Goal: Task Accomplishment & Management: Manage account settings

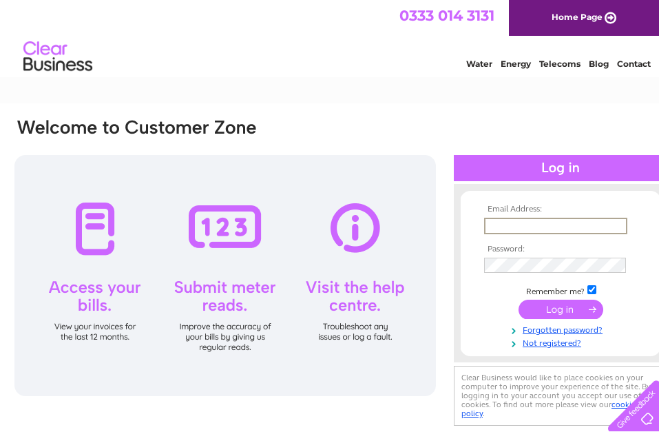
click at [541, 225] on input "text" at bounding box center [555, 226] width 143 height 17
type input "wypergraeme@gmail.com"
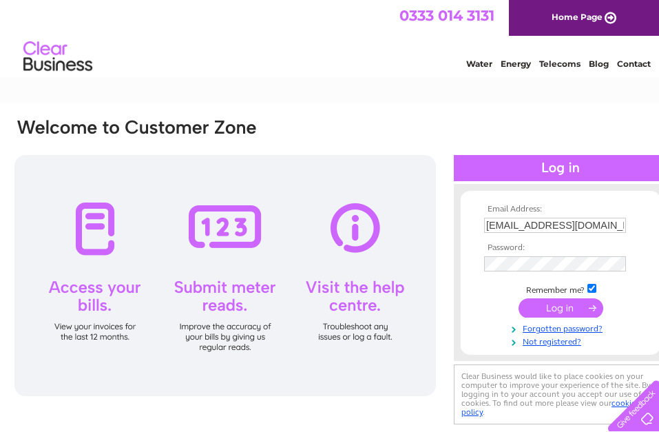
click at [552, 308] on input "submit" at bounding box center [561, 307] width 85 height 19
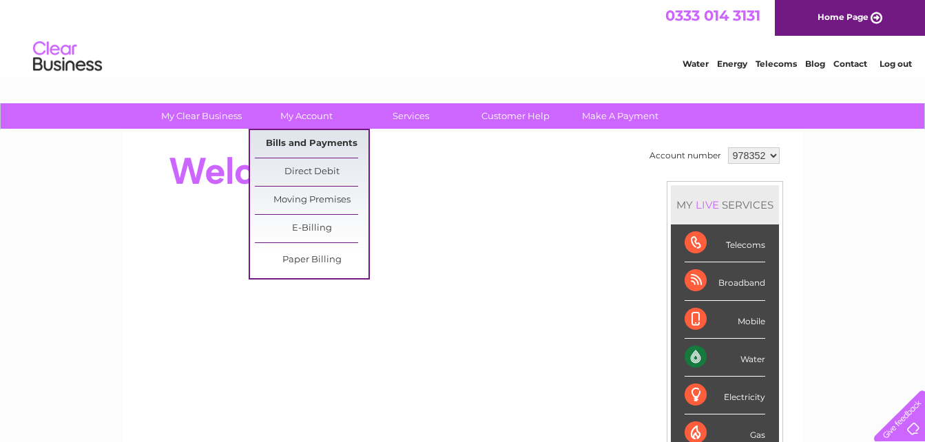
click at [309, 136] on link "Bills and Payments" at bounding box center [312, 144] width 114 height 28
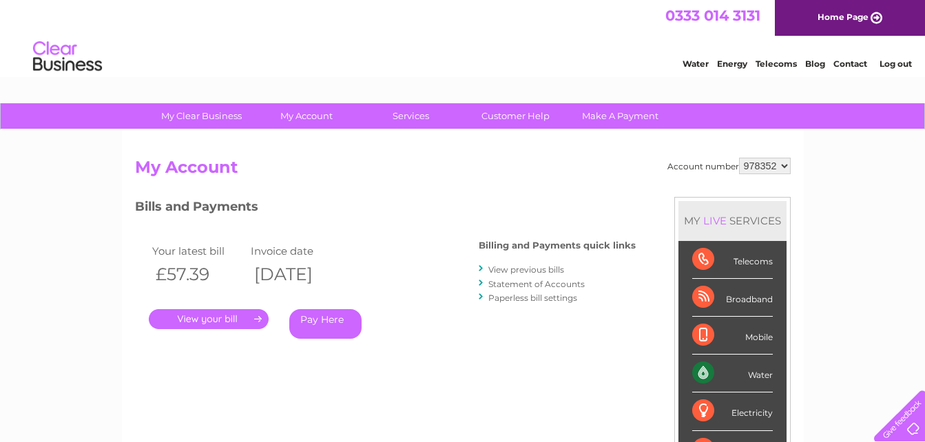
click at [203, 319] on link "." at bounding box center [209, 319] width 120 height 20
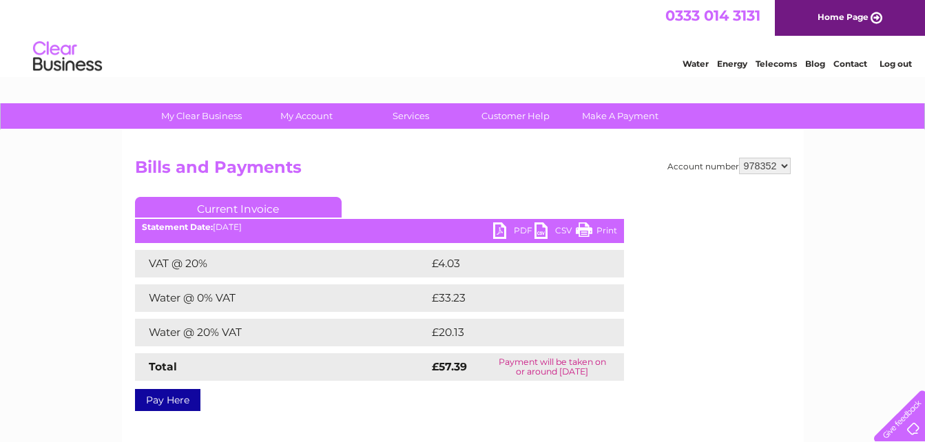
click at [504, 227] on link "PDF" at bounding box center [513, 233] width 41 height 20
click at [893, 63] on link "Log out" at bounding box center [896, 64] width 32 height 10
